Goal: Information Seeking & Learning: Learn about a topic

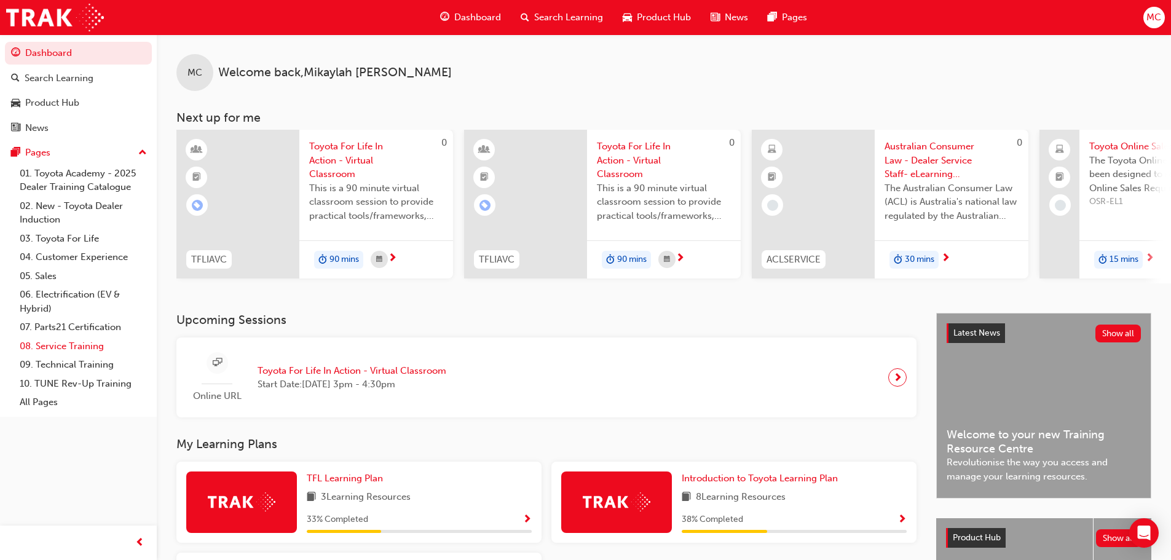
click at [71, 348] on link "08. Service Training" at bounding box center [83, 346] width 137 height 19
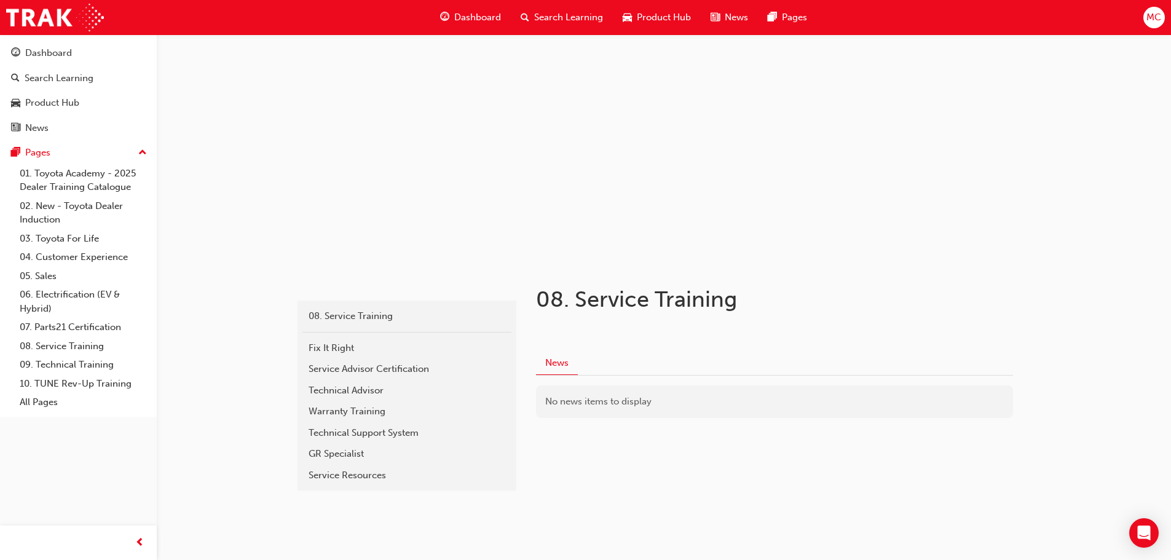
scroll to position [30, 0]
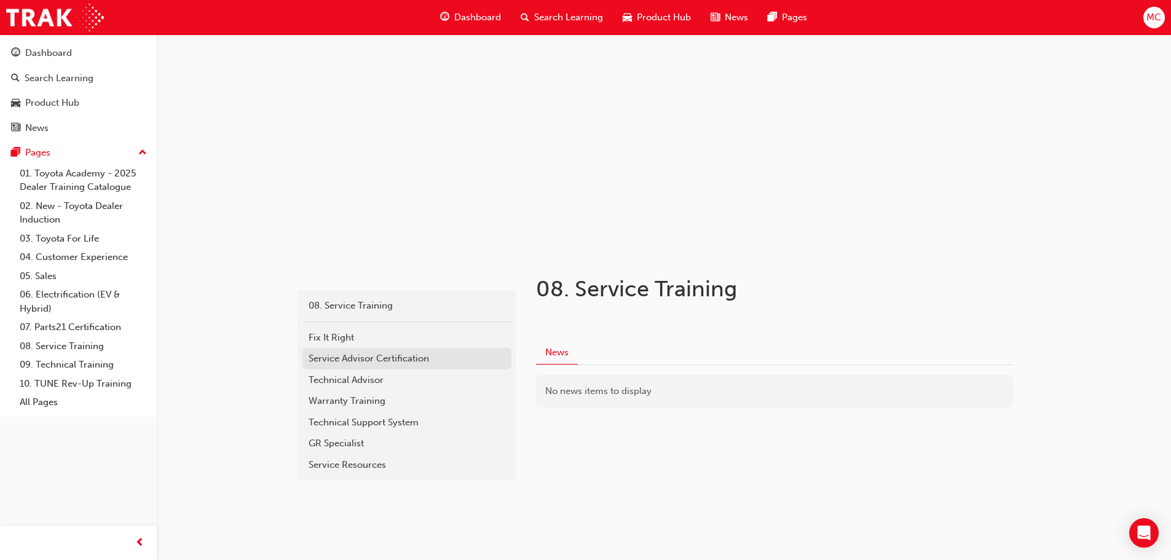
click at [421, 363] on div "Service Advisor Certification" at bounding box center [407, 359] width 197 height 14
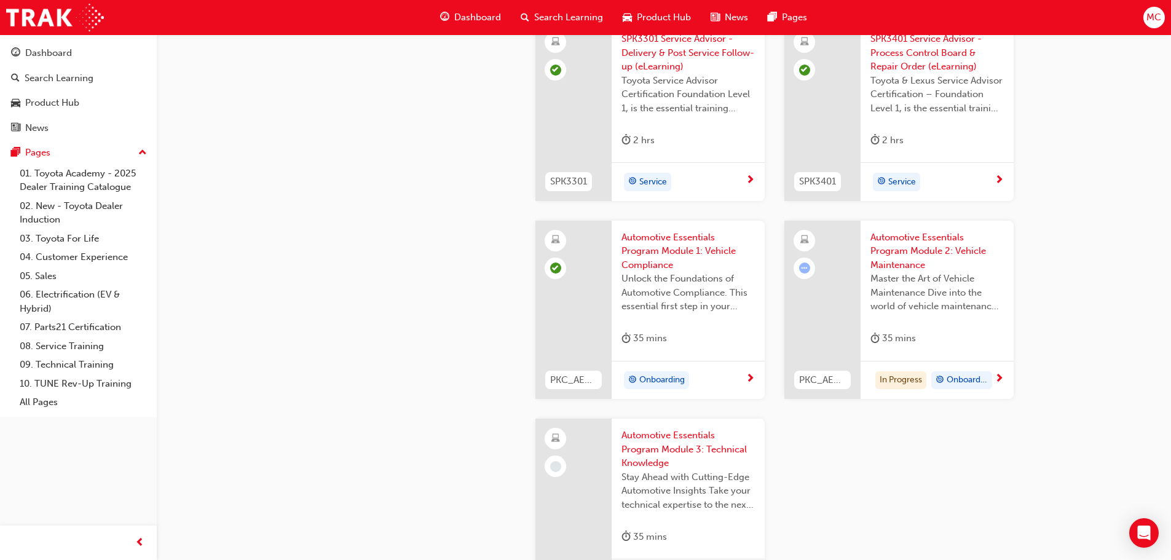
scroll to position [1659, 0]
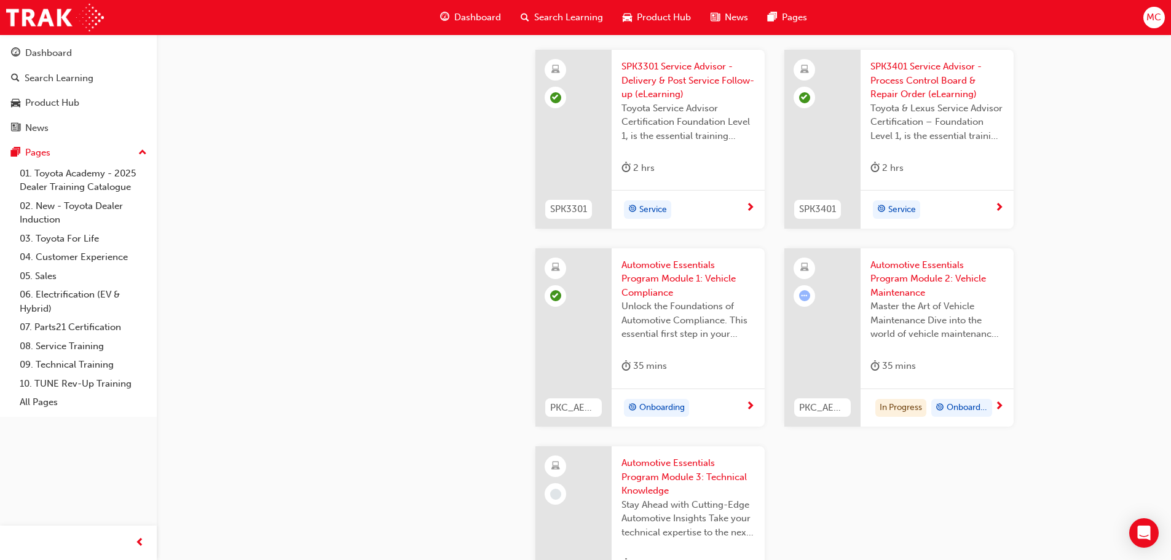
click at [907, 272] on span "Automotive Essentials Program Module 2: Vehicle Maintenance" at bounding box center [936, 279] width 133 height 42
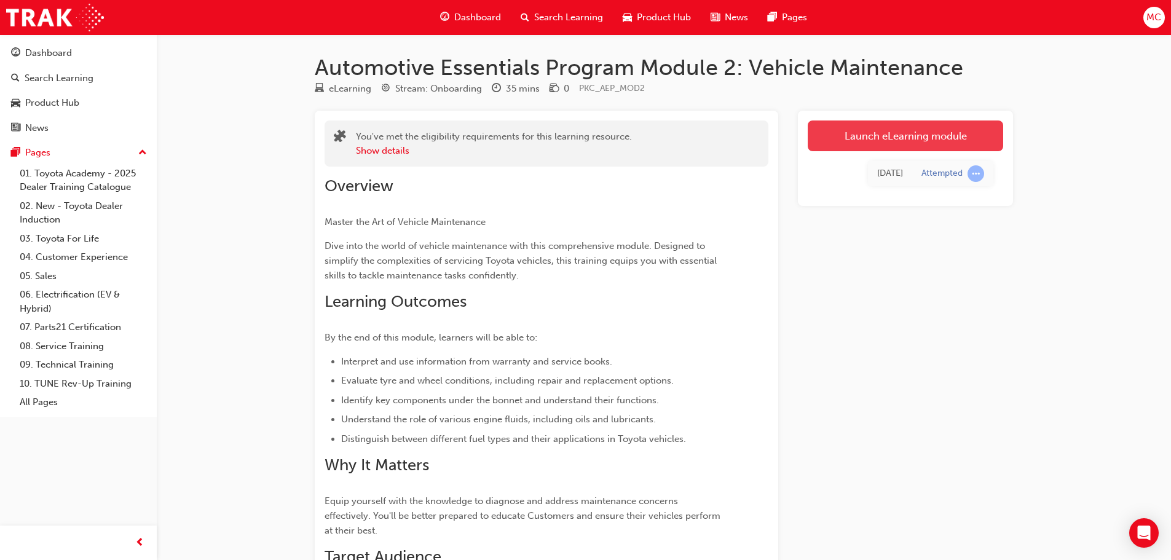
click at [867, 133] on link "Launch eLearning module" at bounding box center [905, 135] width 195 height 31
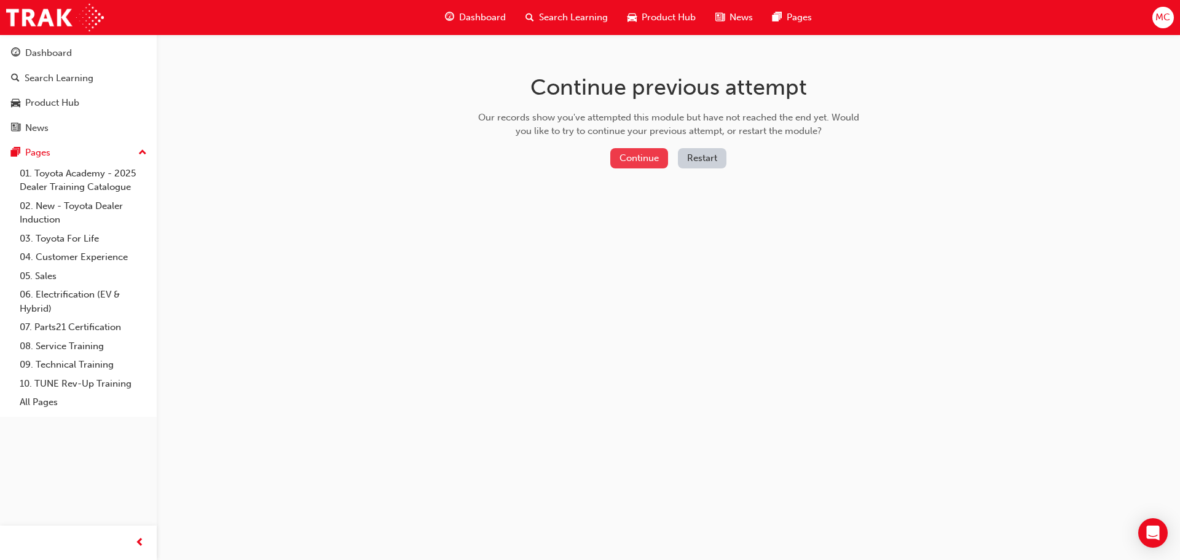
click at [645, 164] on button "Continue" at bounding box center [639, 158] width 58 height 20
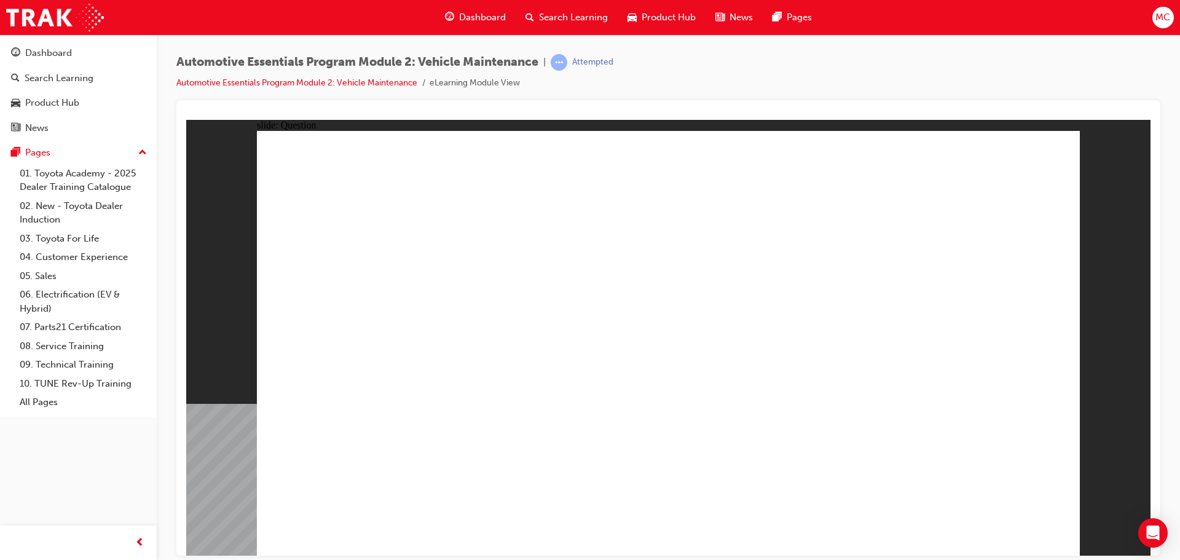
radio input "true"
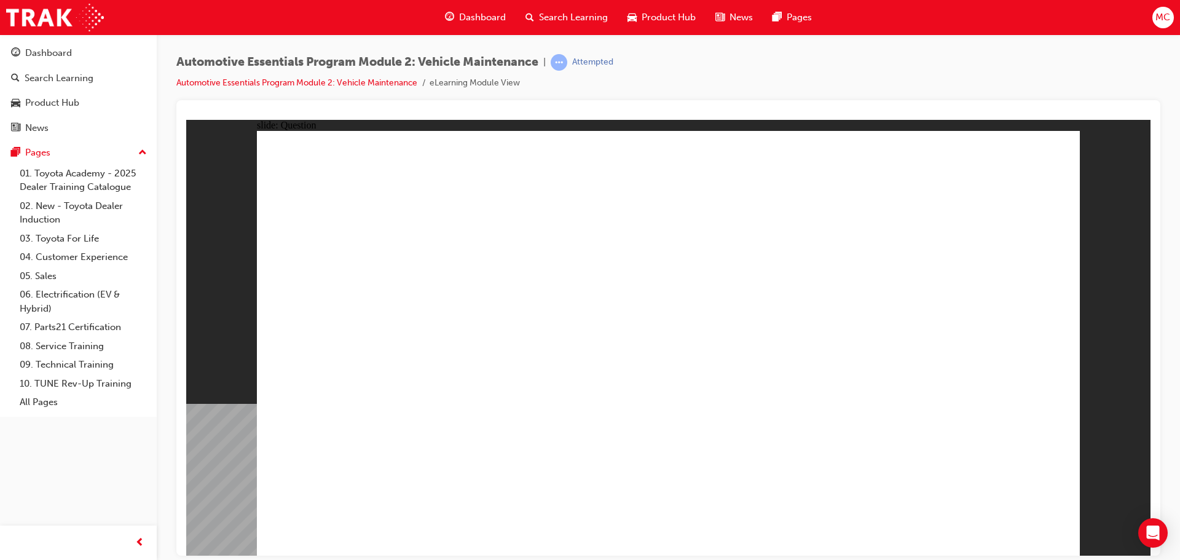
radio input "true"
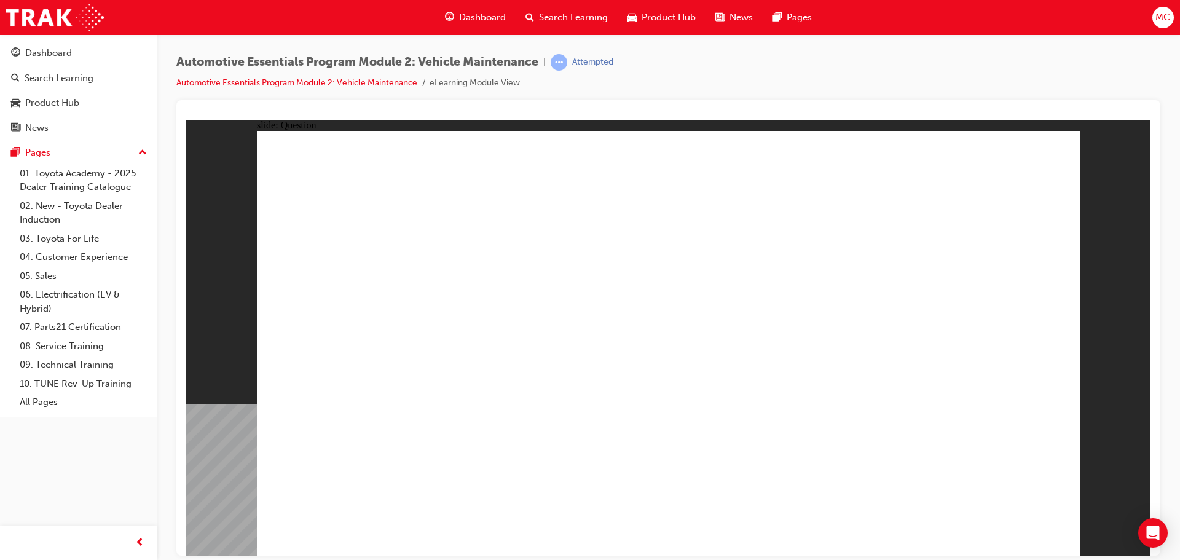
radio input "true"
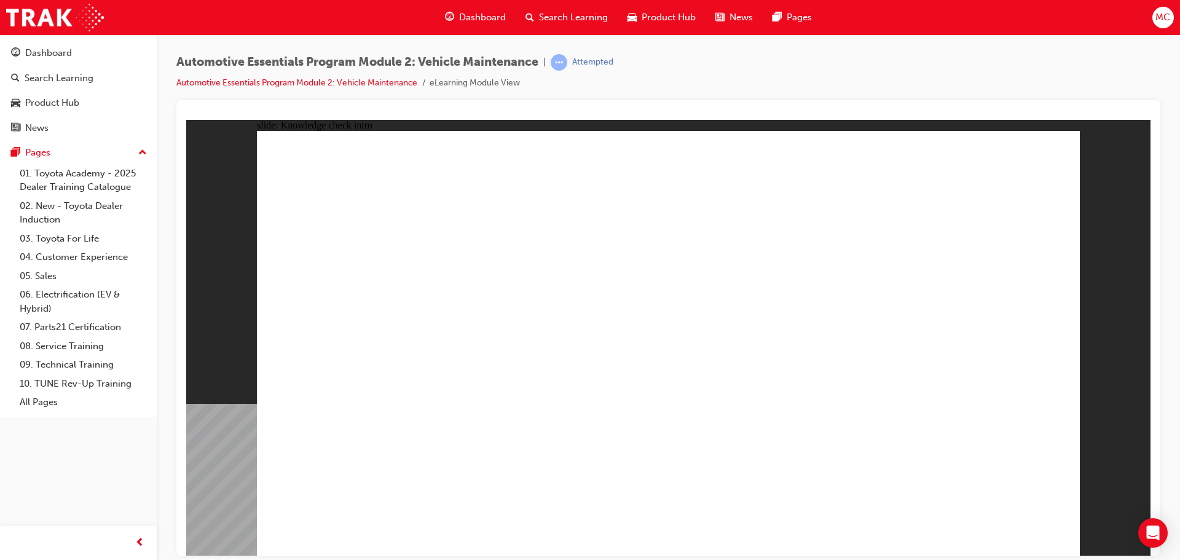
radio input "true"
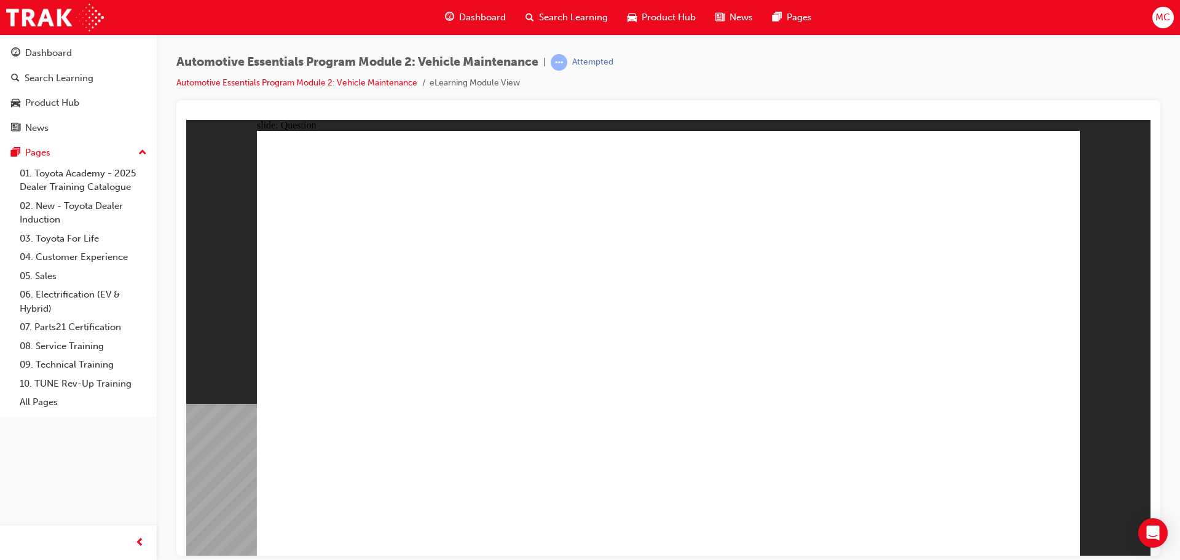
radio input "true"
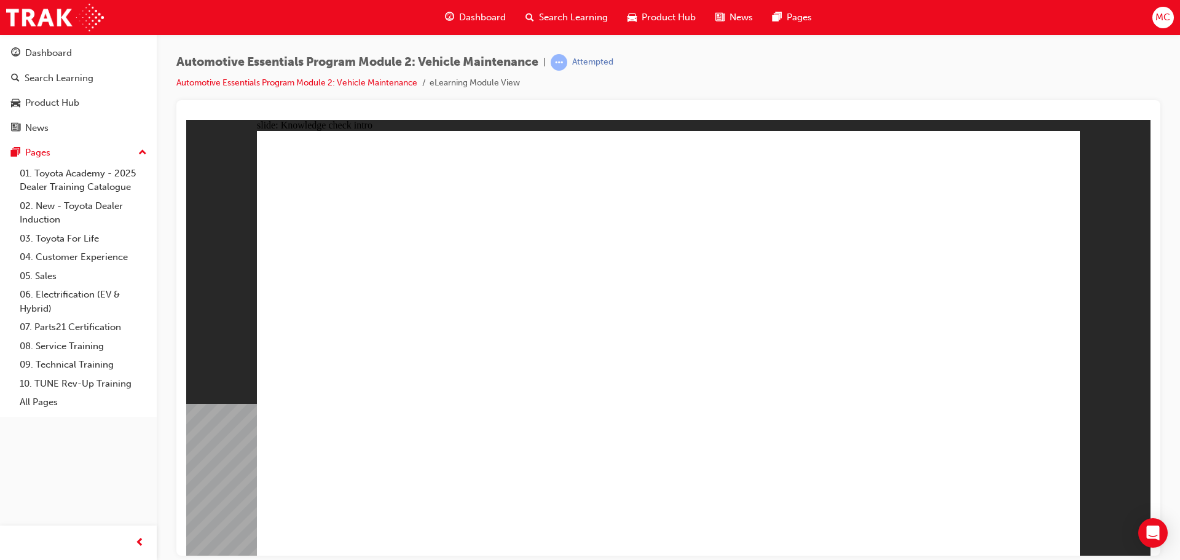
radio input "true"
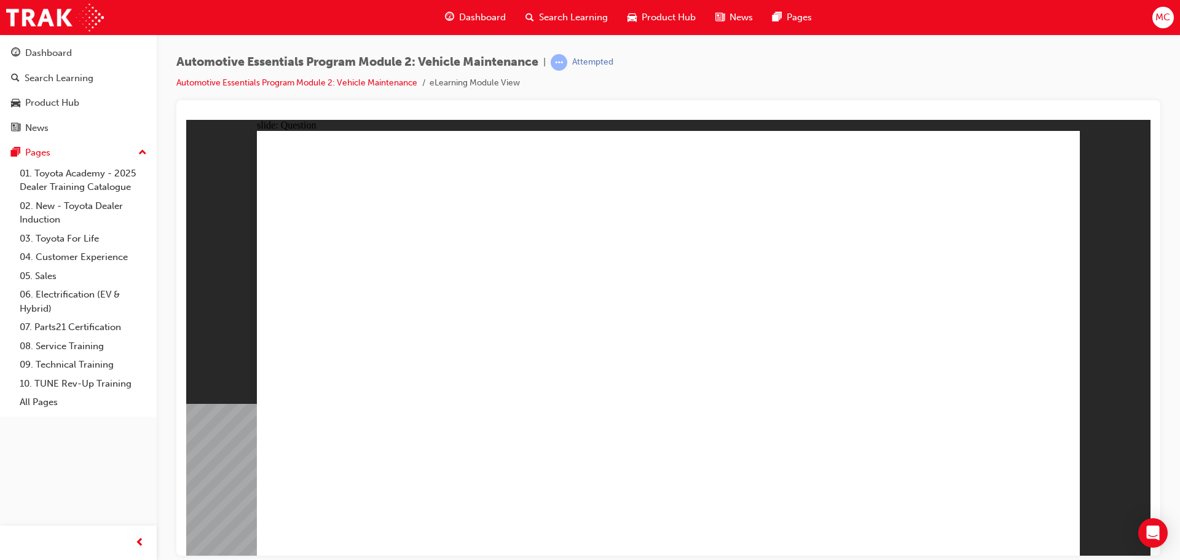
radio input "true"
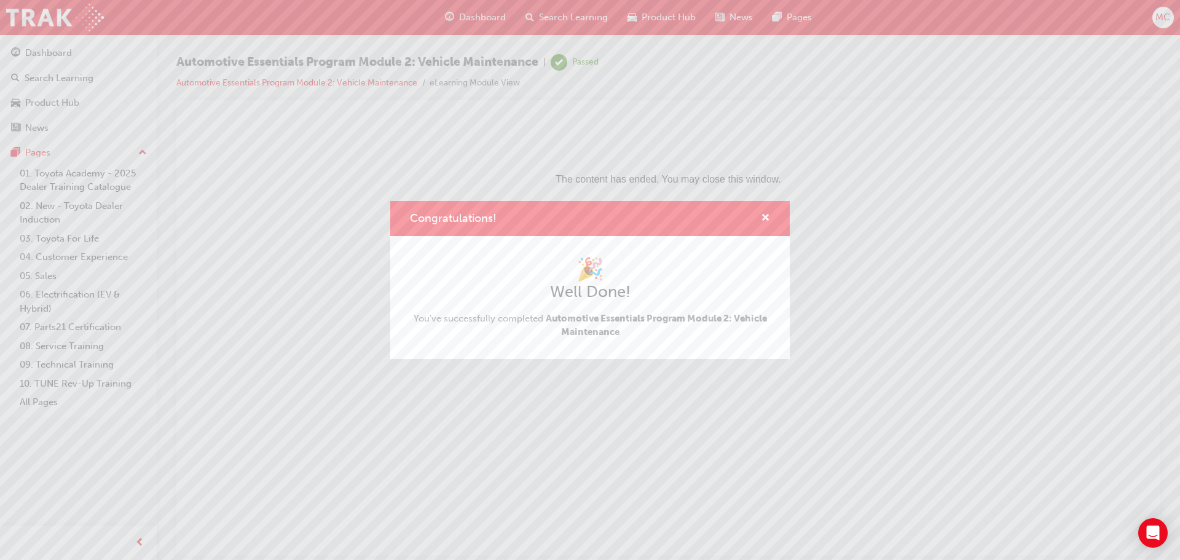
click at [758, 224] on div "Congratulations!" at bounding box center [760, 218] width 19 height 15
click at [766, 219] on span "cross-icon" at bounding box center [765, 218] width 9 height 11
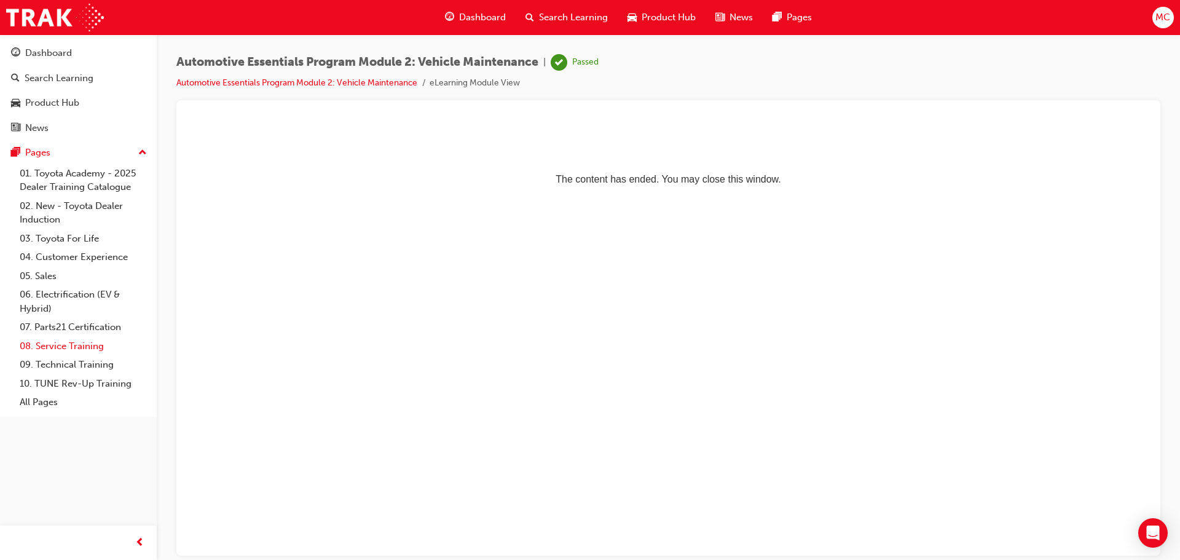
click at [82, 344] on link "08. Service Training" at bounding box center [83, 346] width 137 height 19
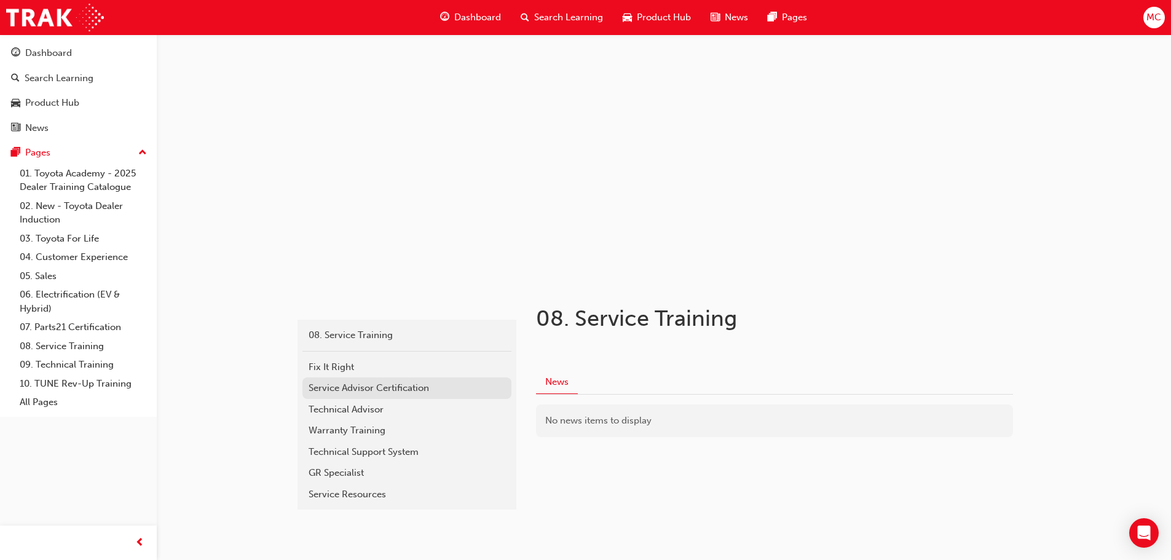
click at [406, 387] on div "Service Advisor Certification" at bounding box center [407, 388] width 197 height 14
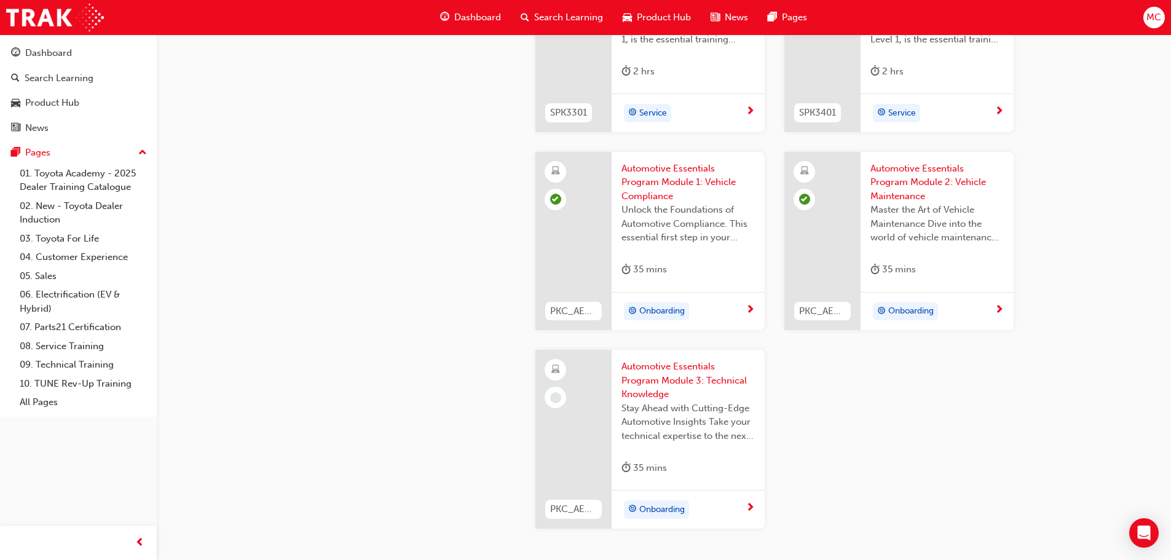
scroll to position [1854, 0]
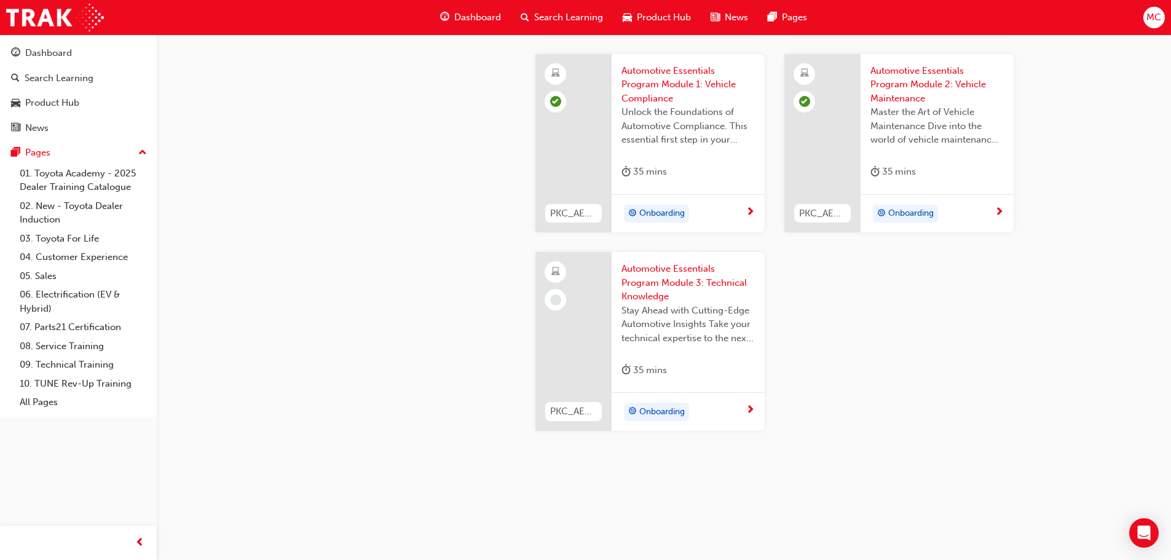
click at [690, 283] on span "Automotive Essentials Program Module 3: Technical Knowledge" at bounding box center [687, 283] width 133 height 42
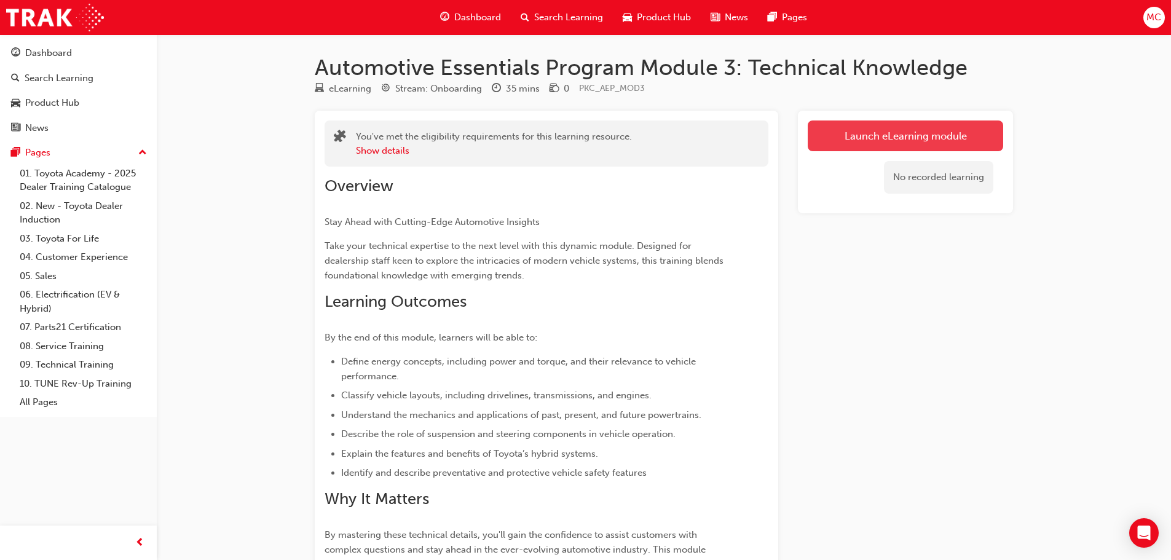
click at [874, 144] on link "Launch eLearning module" at bounding box center [905, 135] width 195 height 31
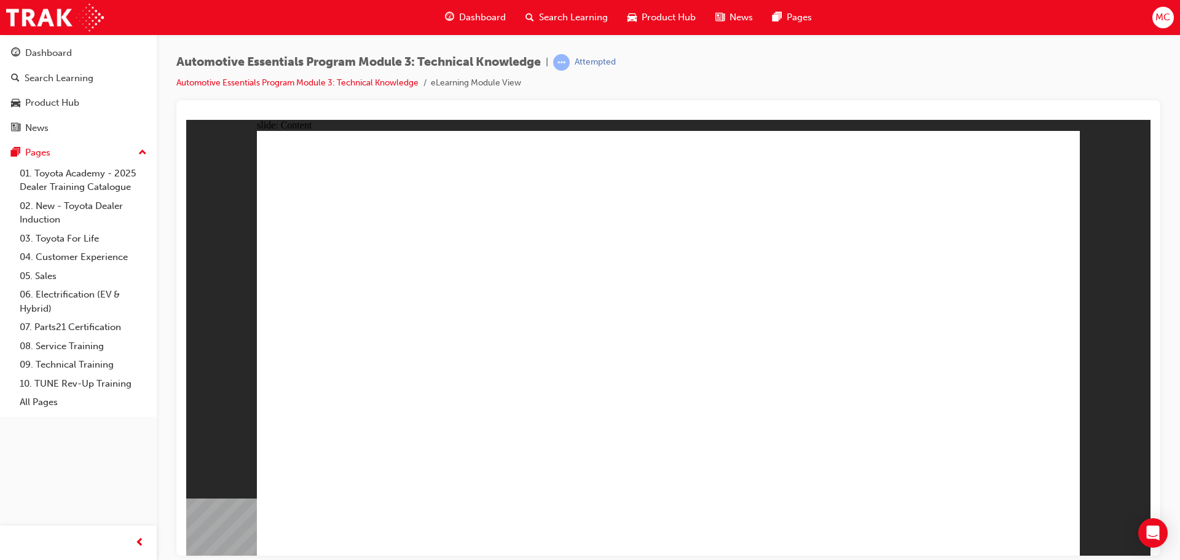
radio input "true"
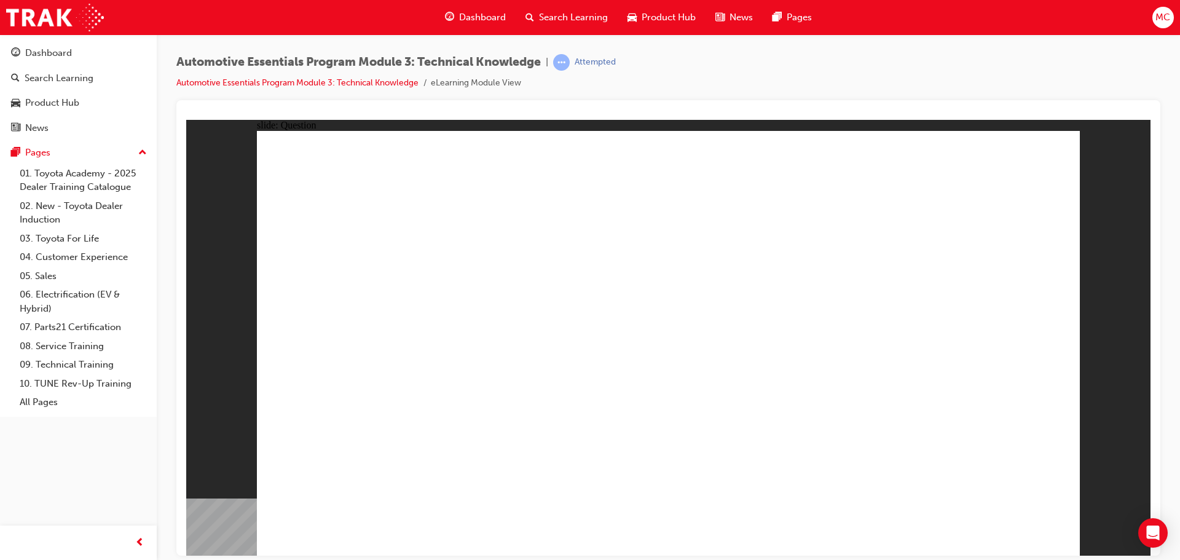
radio input "true"
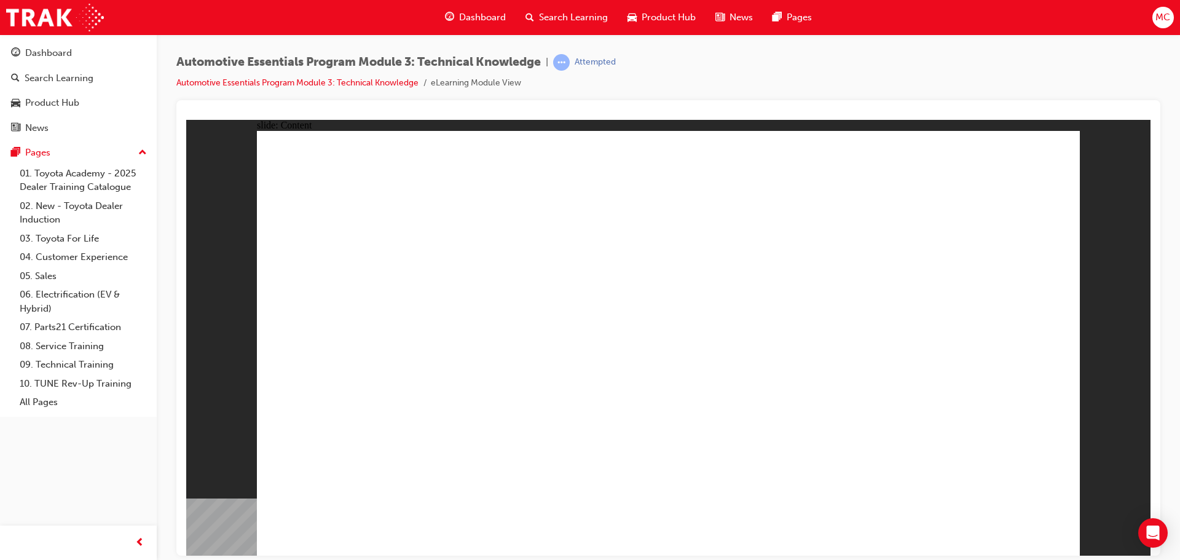
radio input "true"
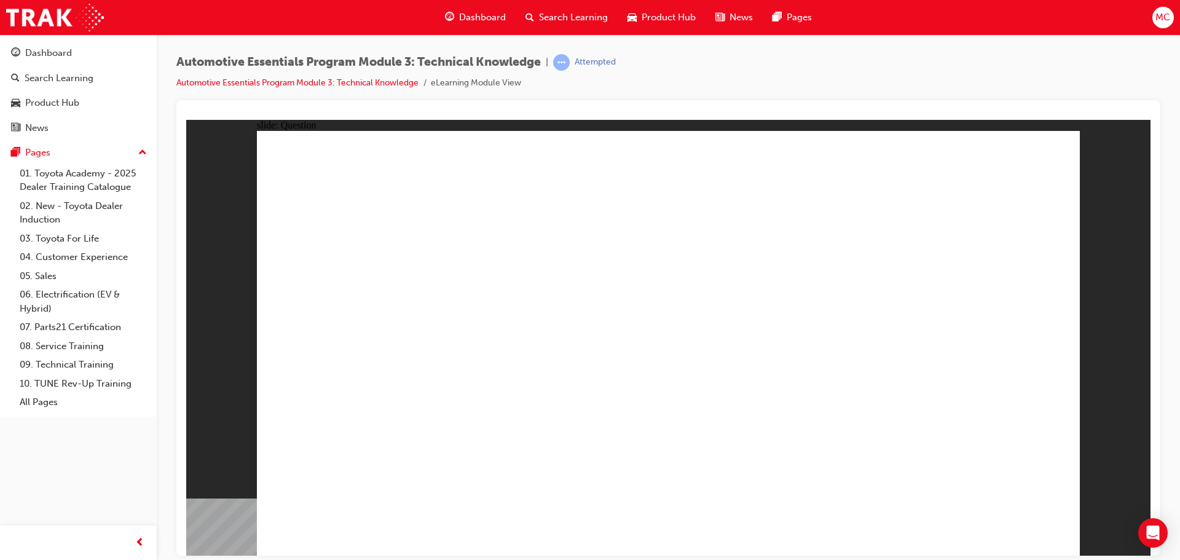
radio input "true"
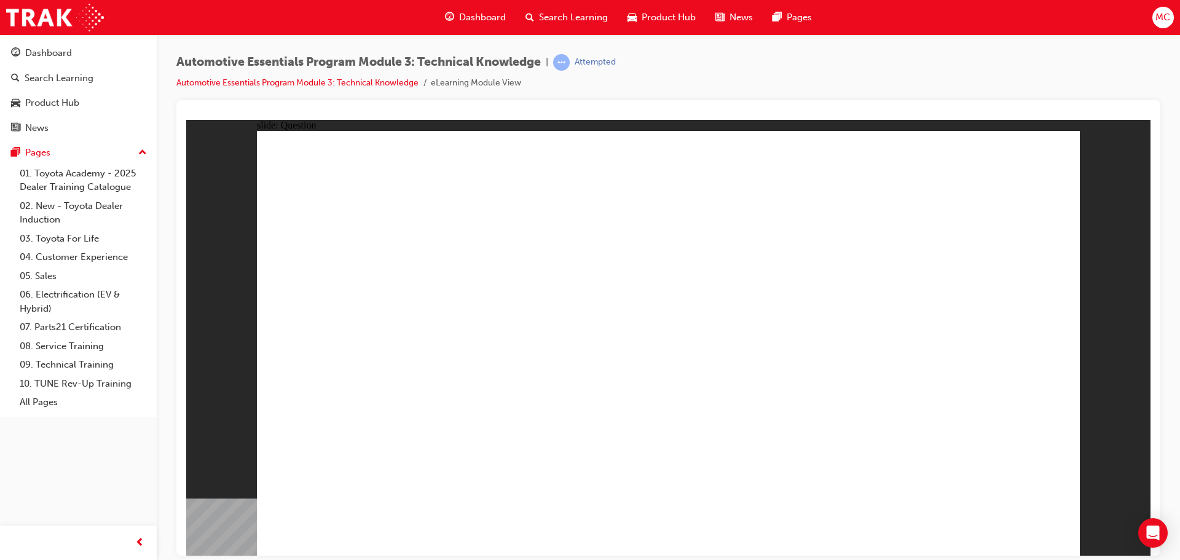
radio input "true"
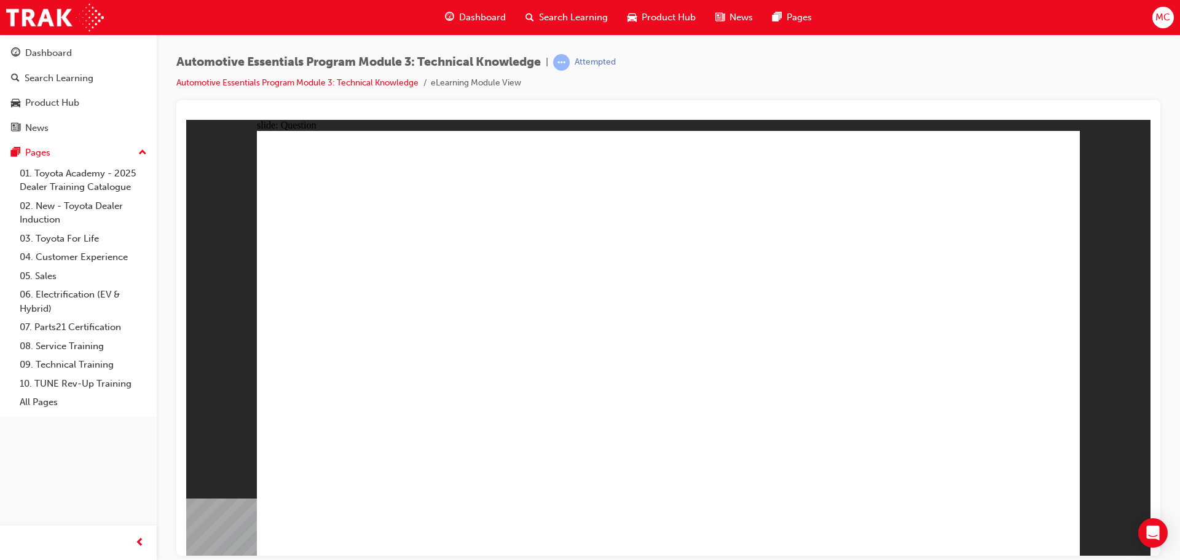
radio input "true"
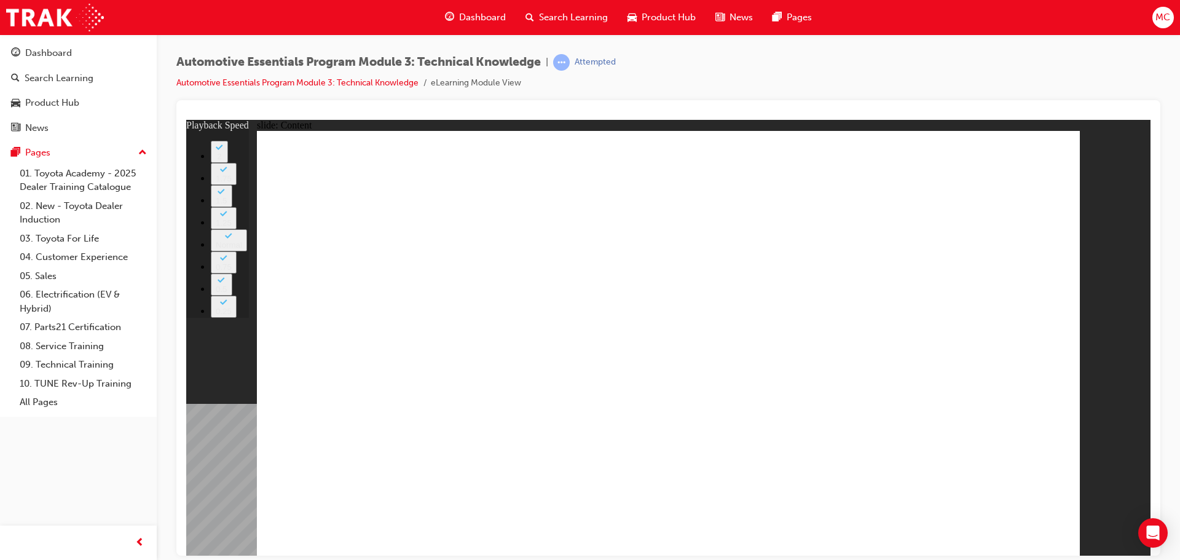
type input "26"
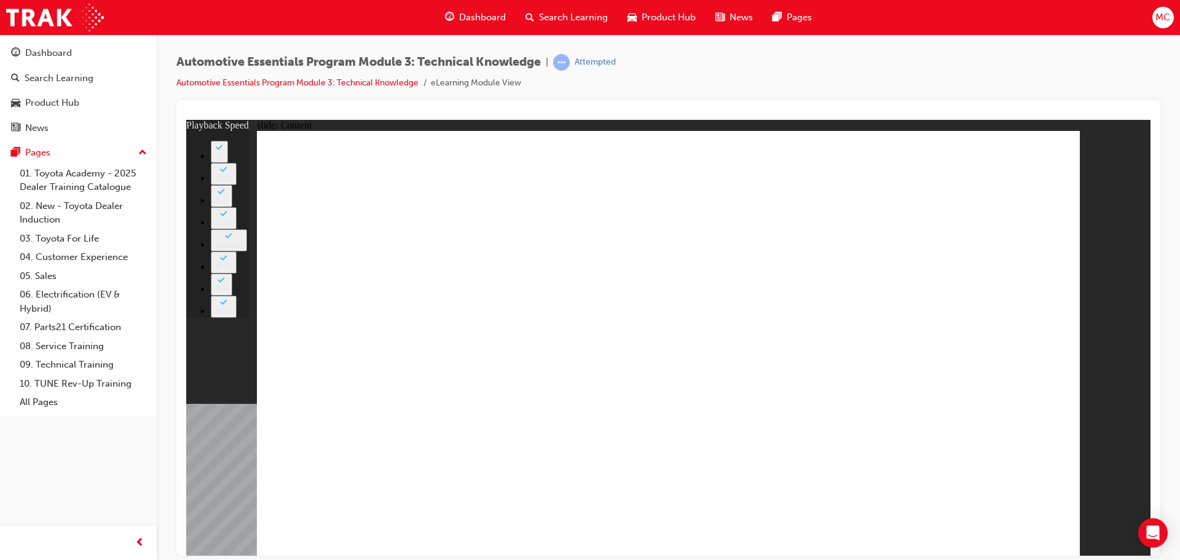
type input "13"
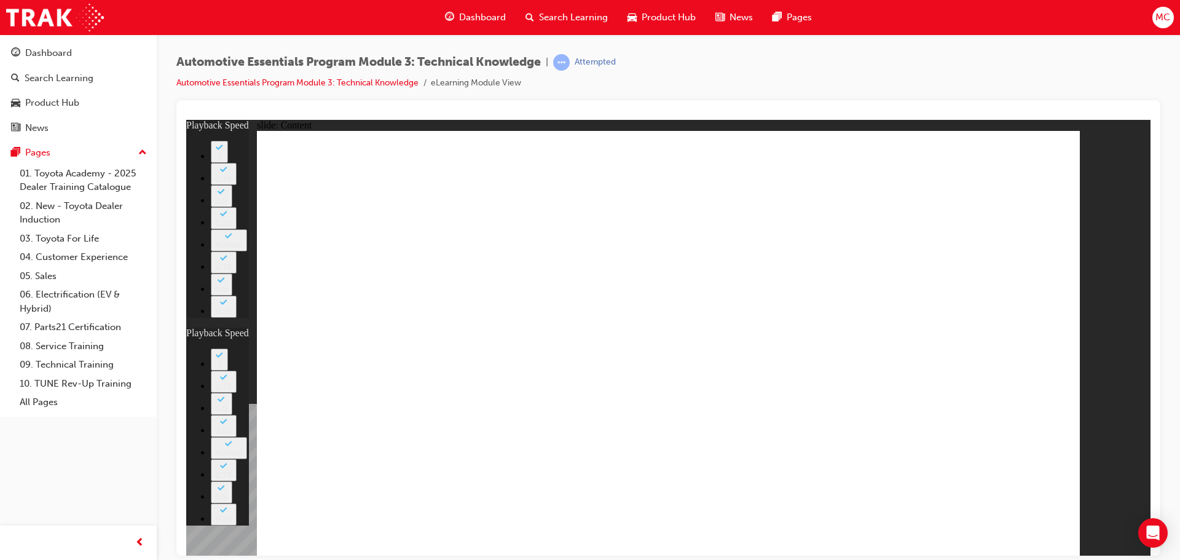
type input "15"
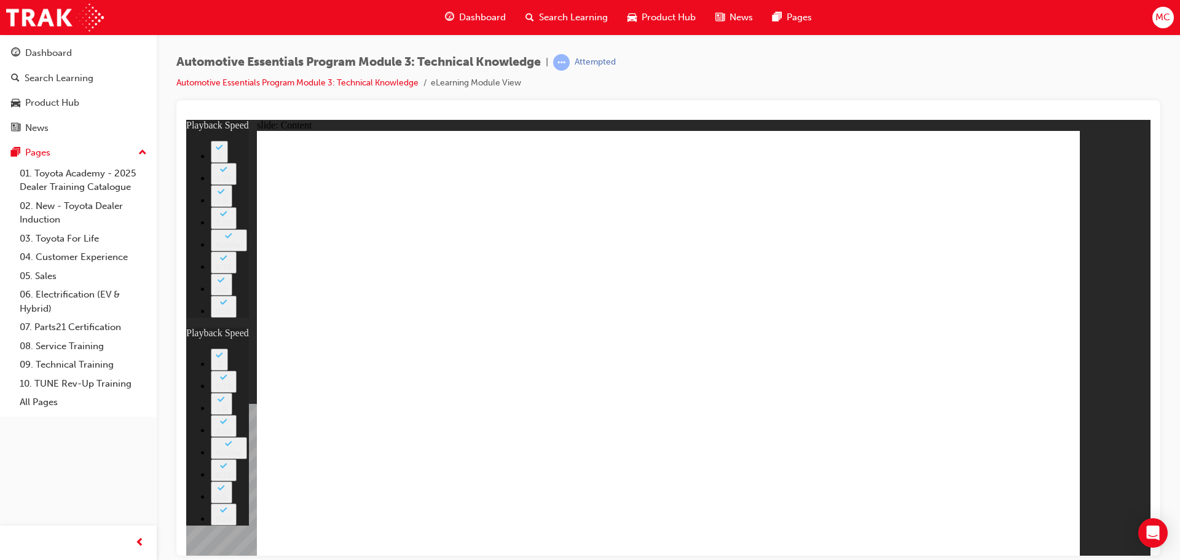
type input "7"
type input "15"
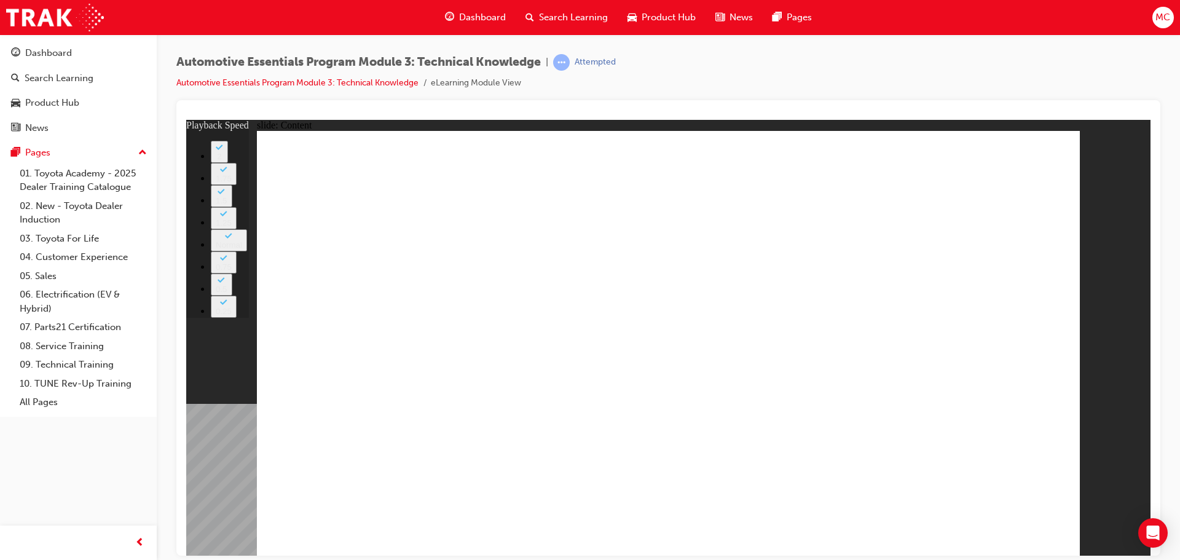
type input "18"
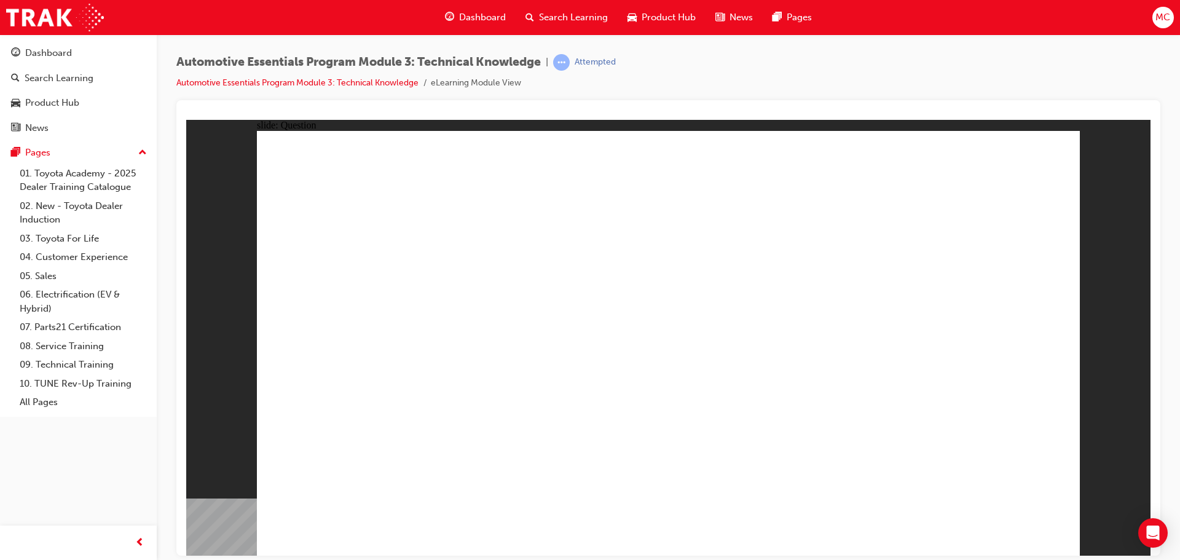
radio input "true"
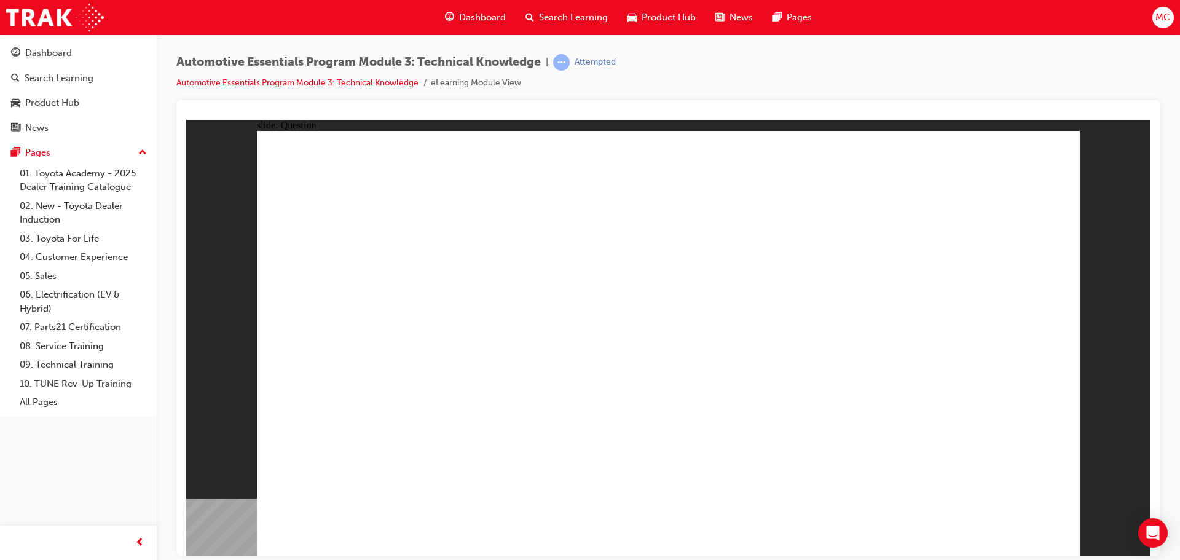
radio input "true"
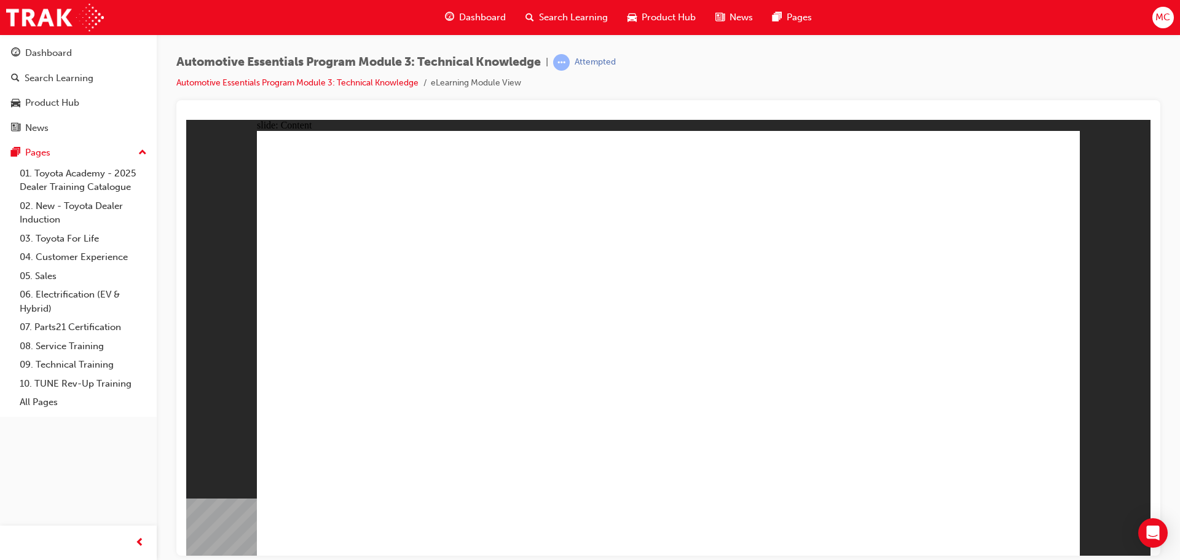
click at [73, 348] on link "08. Service Training" at bounding box center [83, 346] width 137 height 19
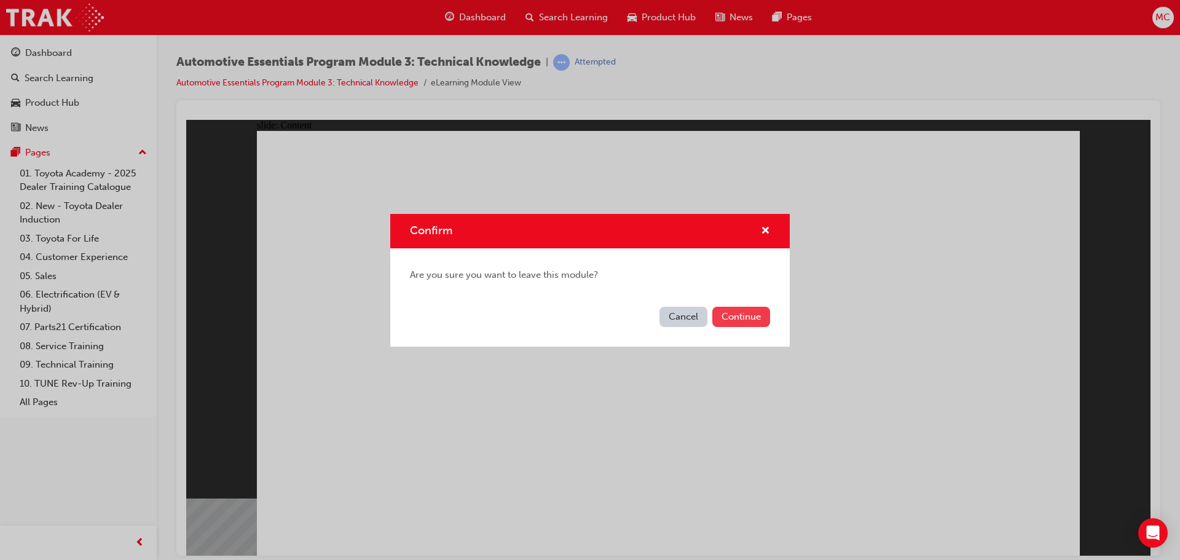
click at [746, 316] on button "Continue" at bounding box center [741, 317] width 58 height 20
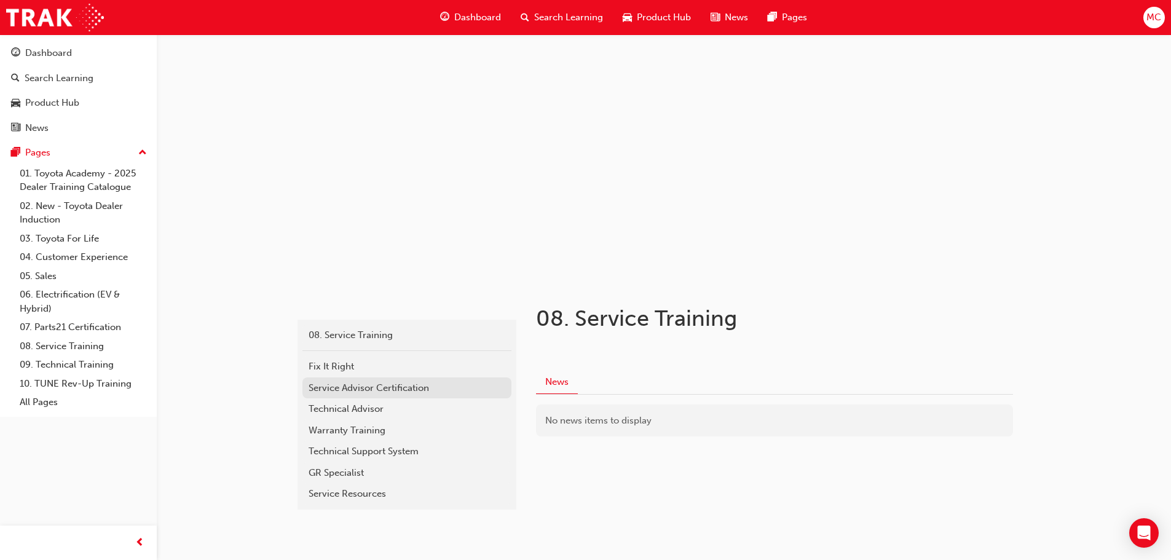
click at [380, 395] on div "Service Advisor Certification" at bounding box center [407, 388] width 197 height 14
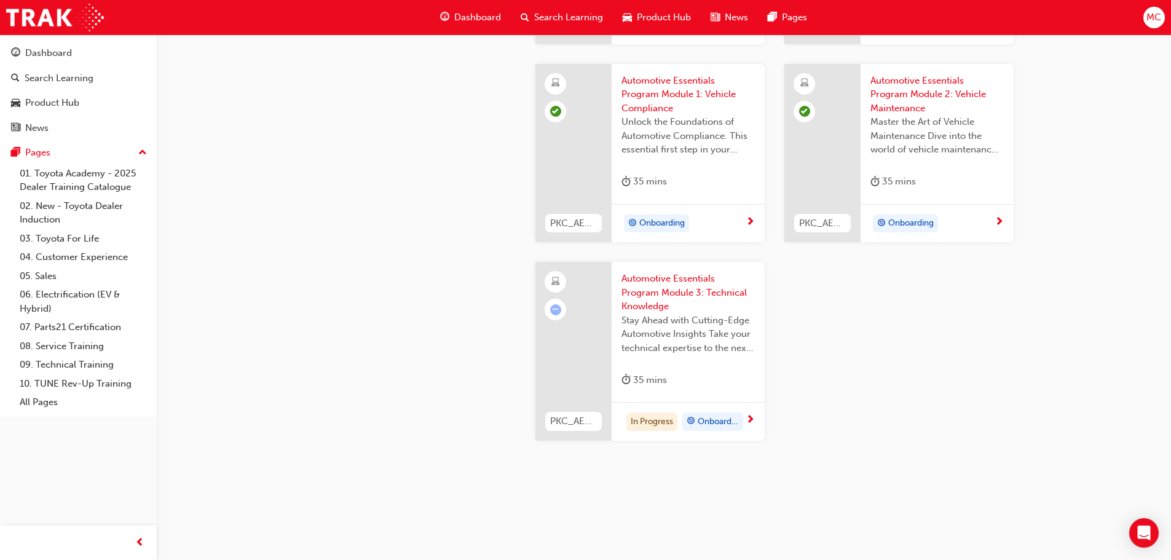
scroll to position [1854, 0]
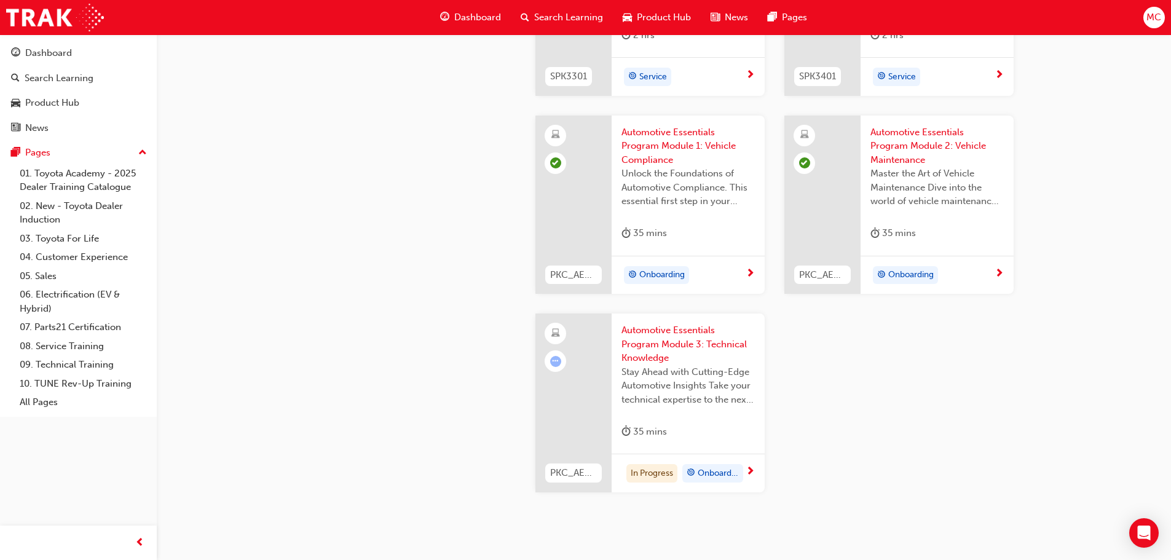
click at [652, 345] on span "Automotive Essentials Program Module 3: Technical Knowledge" at bounding box center [687, 344] width 133 height 42
